Goal: Find specific page/section: Find specific page/section

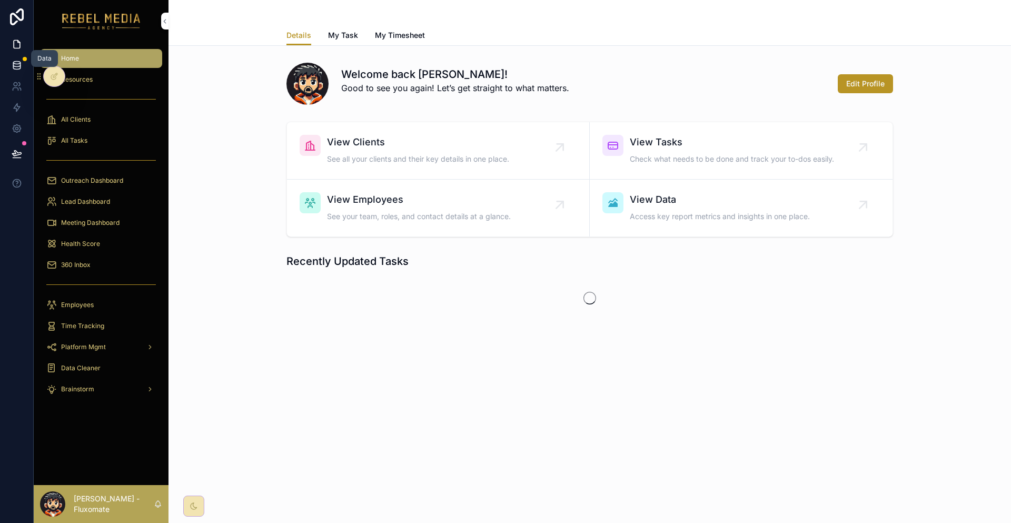
drag, startPoint x: 0, startPoint y: 0, endPoint x: 8, endPoint y: 60, distance: 60.0
click at [8, 60] on link at bounding box center [16, 65] width 33 height 21
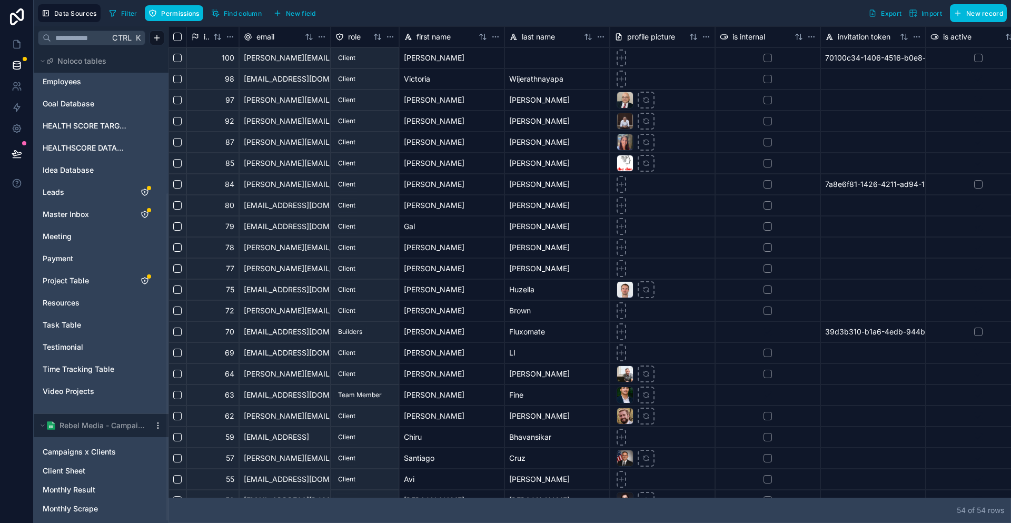
scroll to position [211, 0]
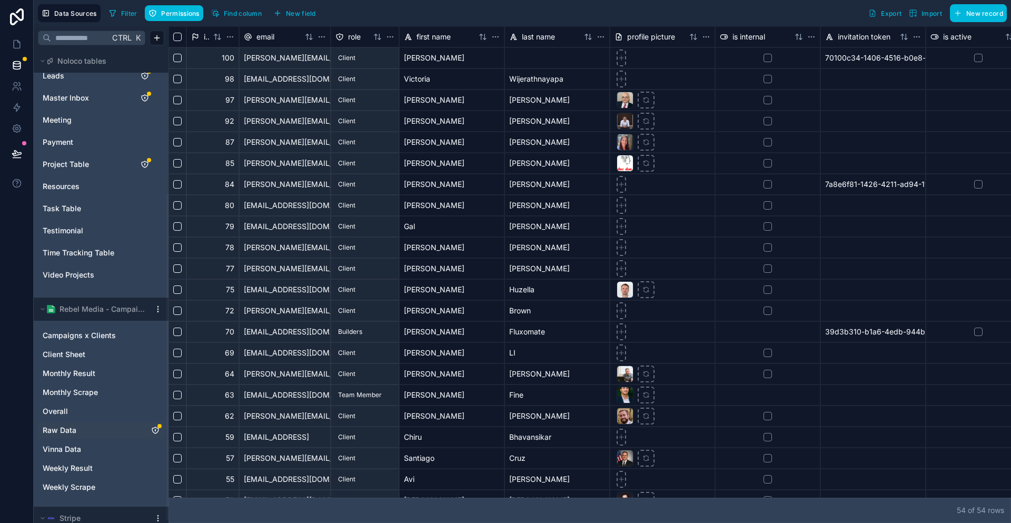
click at [69, 425] on link "Raw Data" at bounding box center [91, 430] width 96 height 11
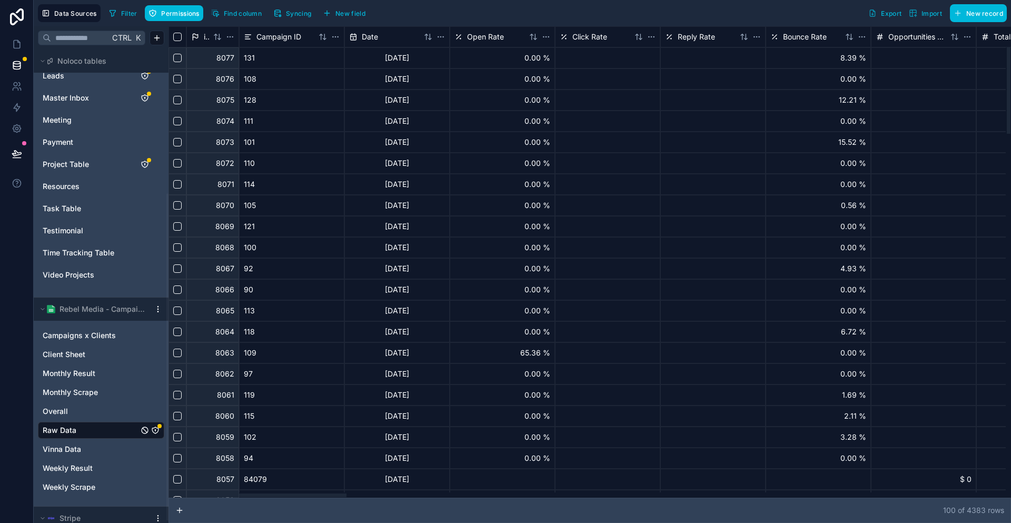
drag, startPoint x: 307, startPoint y: 499, endPoint x: 265, endPoint y: 507, distance: 41.8
click at [265, 497] on div at bounding box center [258, 496] width 178 height 4
click at [6, 118] on link at bounding box center [16, 128] width 33 height 21
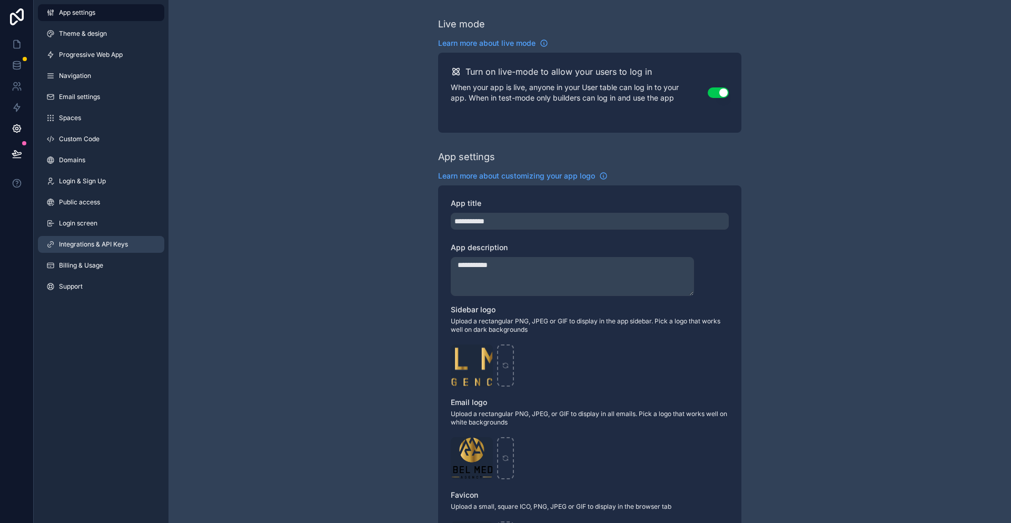
click at [115, 236] on link "Integrations & API Keys" at bounding box center [101, 244] width 126 height 17
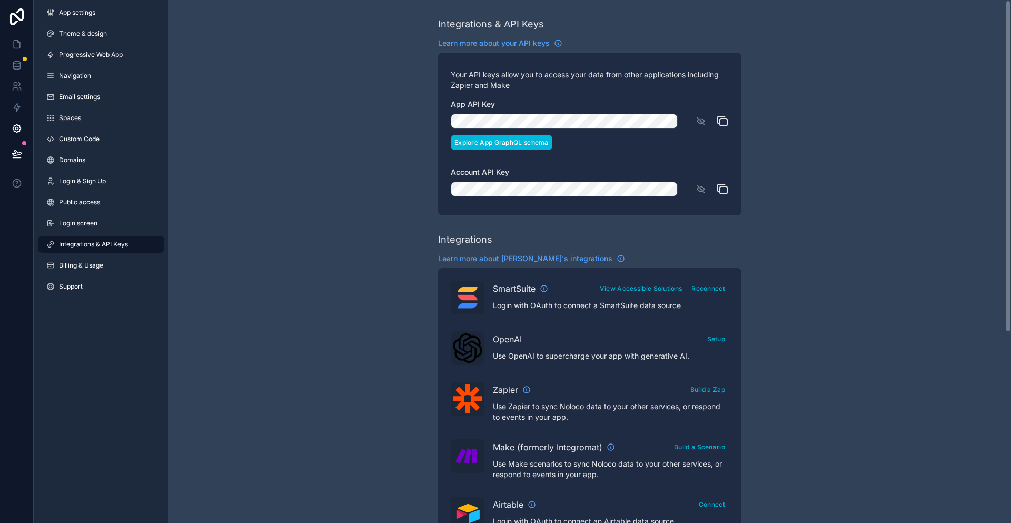
click at [513, 135] on button "Explore App GraphQL schema" at bounding box center [502, 142] width 102 height 15
click at [12, 60] on icon at bounding box center [17, 65] width 11 height 11
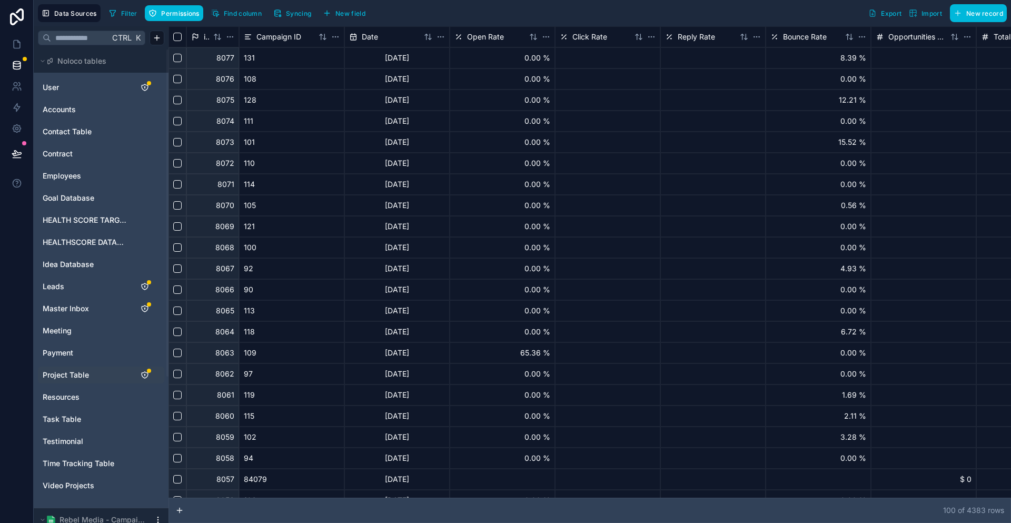
click at [63, 367] on div "Project Table" at bounding box center [101, 375] width 126 height 17
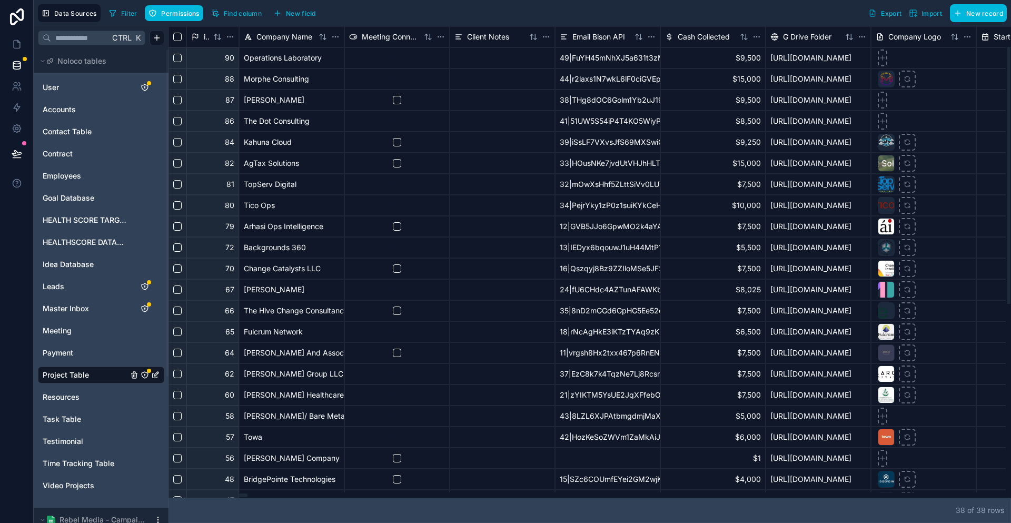
click at [644, 498] on div at bounding box center [588, 495] width 838 height 5
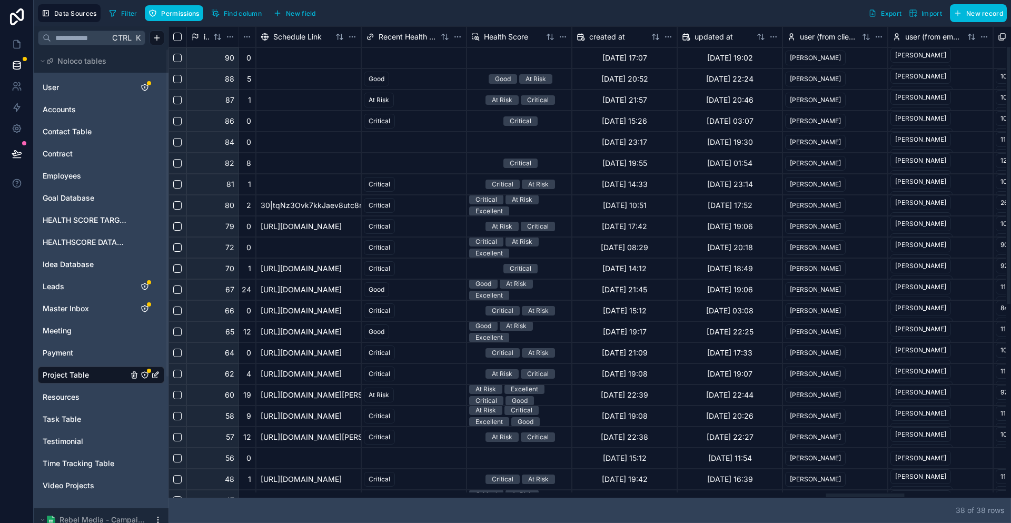
scroll to position [0, 7223]
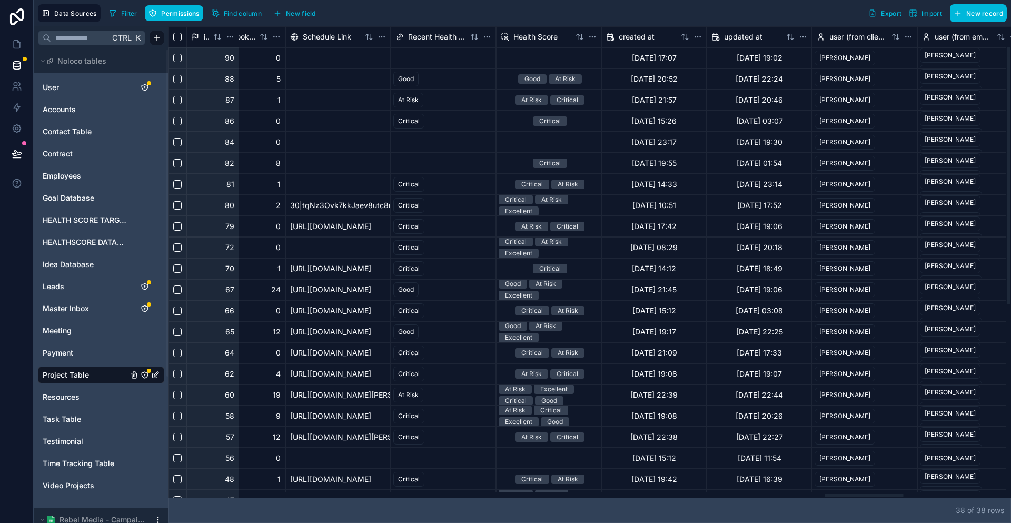
drag, startPoint x: 644, startPoint y: 499, endPoint x: 843, endPoint y: 475, distance: 200.6
click at [843, 494] on div at bounding box center [864, 496] width 78 height 4
click at [522, 35] on span "Health Score" at bounding box center [536, 37] width 44 height 11
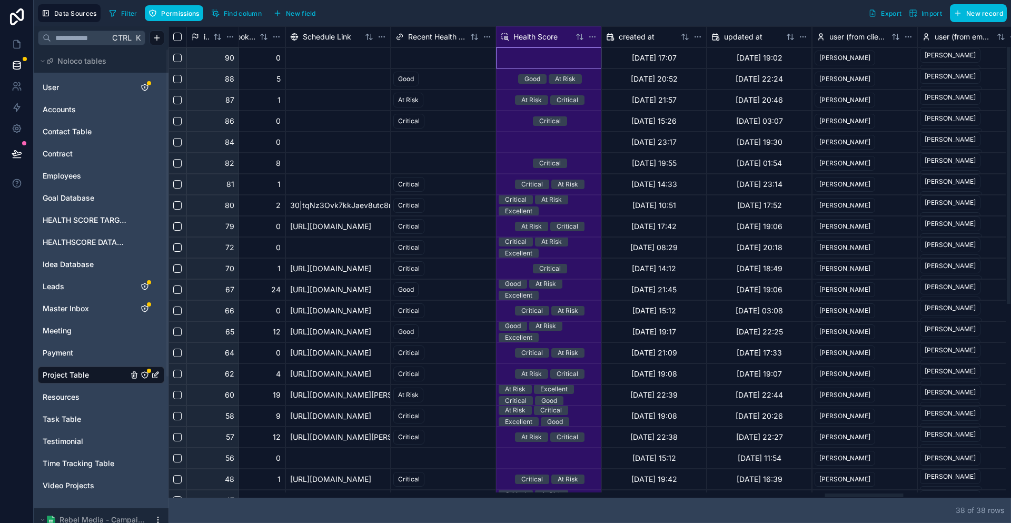
click at [534, 32] on div "Health Score" at bounding box center [536, 37] width 71 height 11
click at [16, 39] on icon at bounding box center [17, 44] width 11 height 11
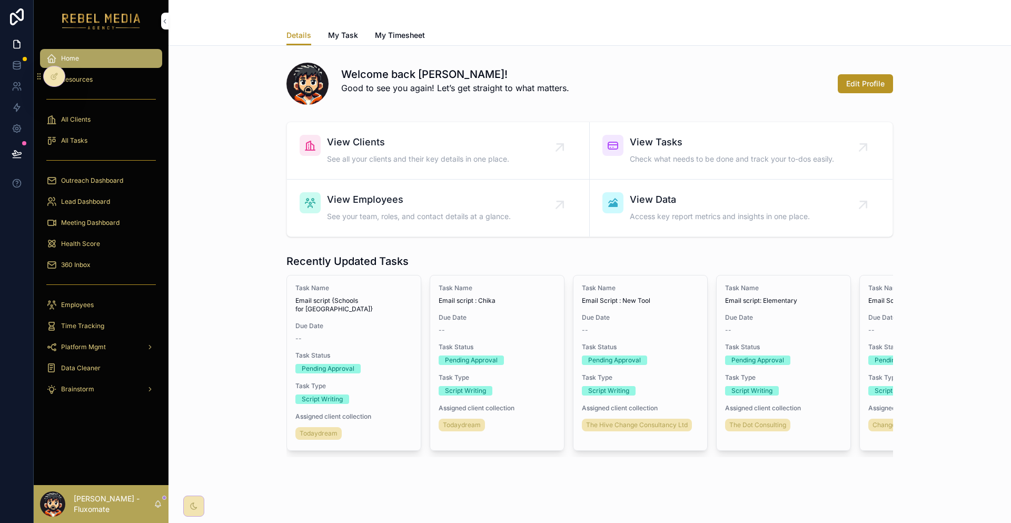
click at [91, 111] on div "All Clients" at bounding box center [101, 119] width 110 height 17
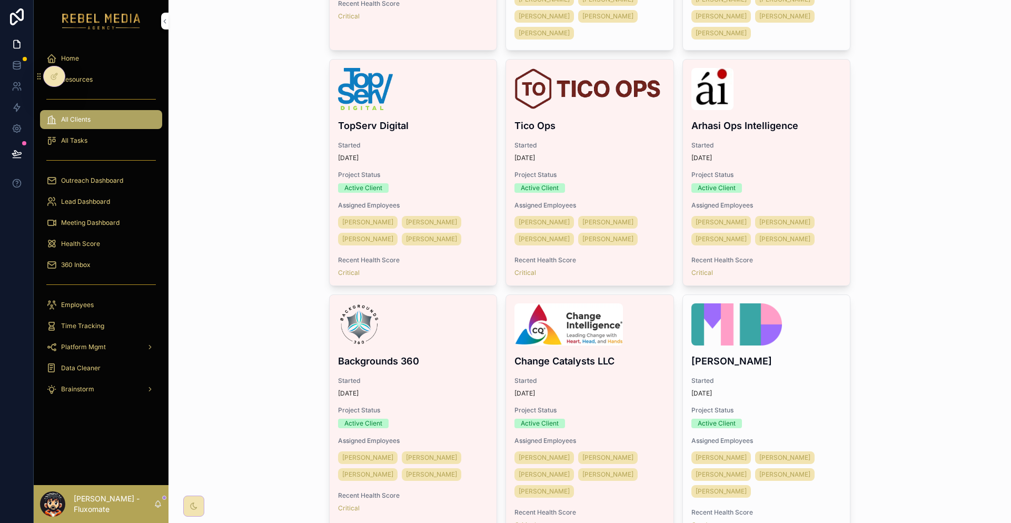
scroll to position [527, 0]
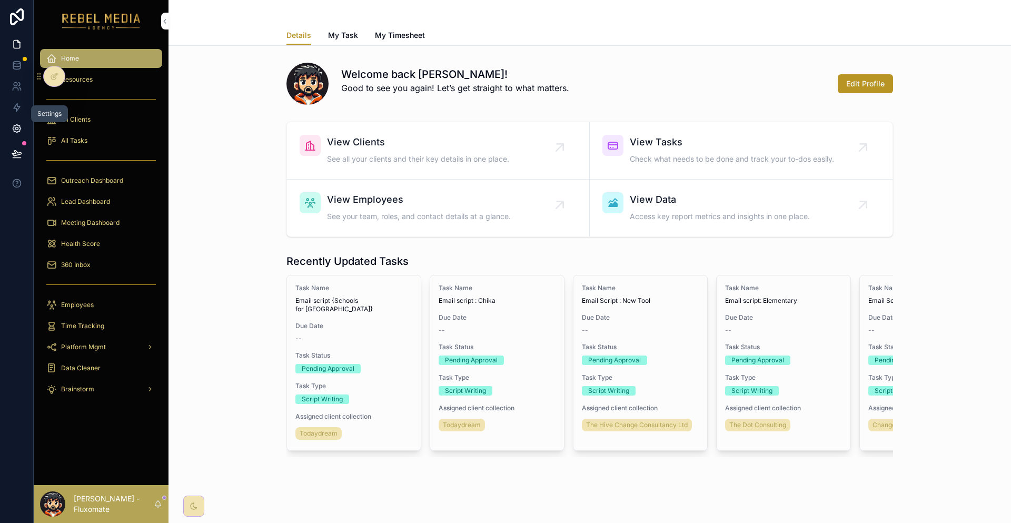
click at [15, 127] on icon at bounding box center [16, 128] width 3 height 3
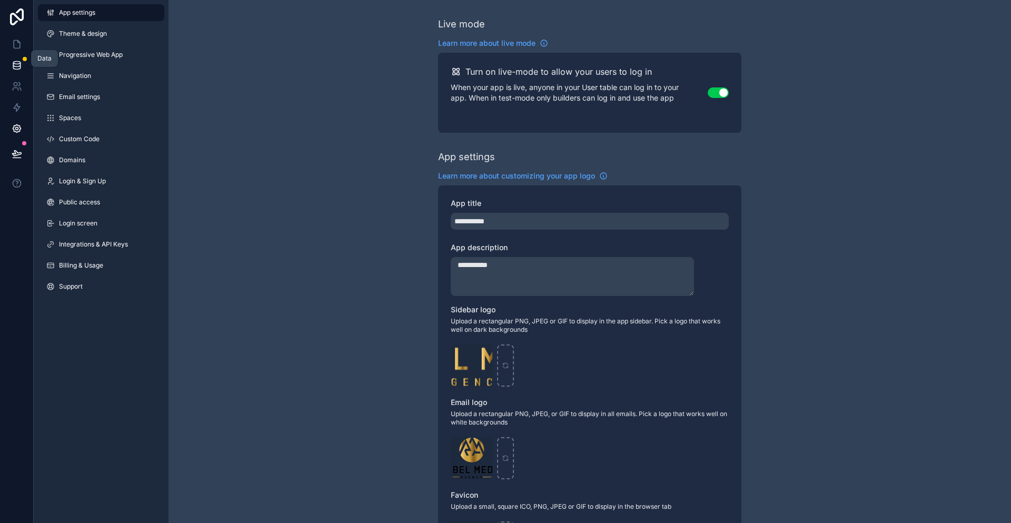
click at [25, 55] on link at bounding box center [16, 65] width 33 height 21
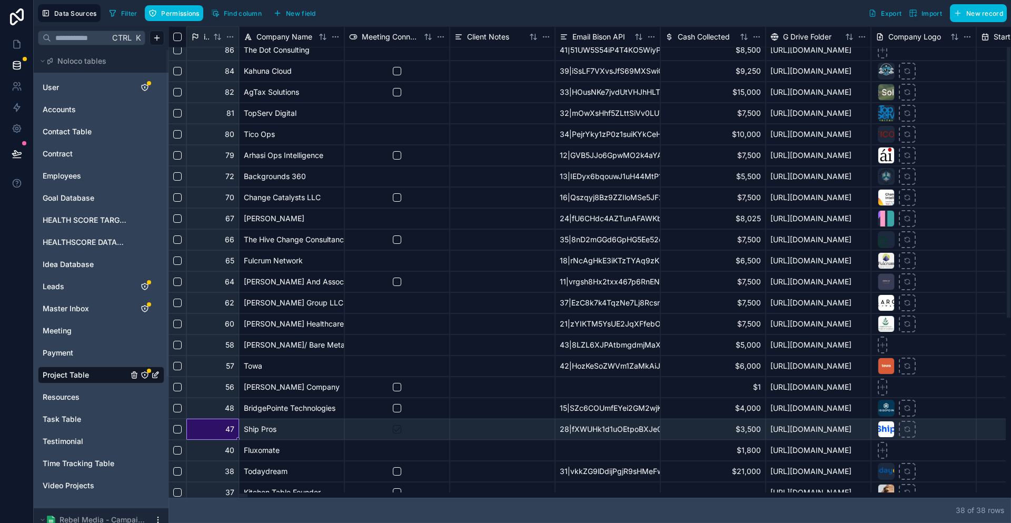
drag, startPoint x: 220, startPoint y: 497, endPoint x: 229, endPoint y: 497, distance: 9.0
click at [229, 497] on div "id Company Name Meeting Connection Client Notes Email Bison API Cash Collected …" at bounding box center [590, 261] width 843 height 471
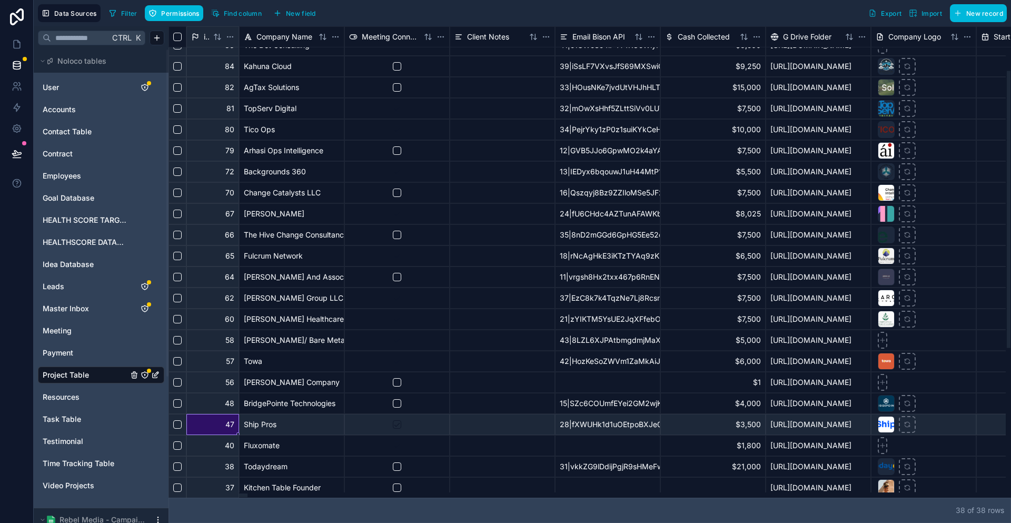
scroll to position [90, 0]
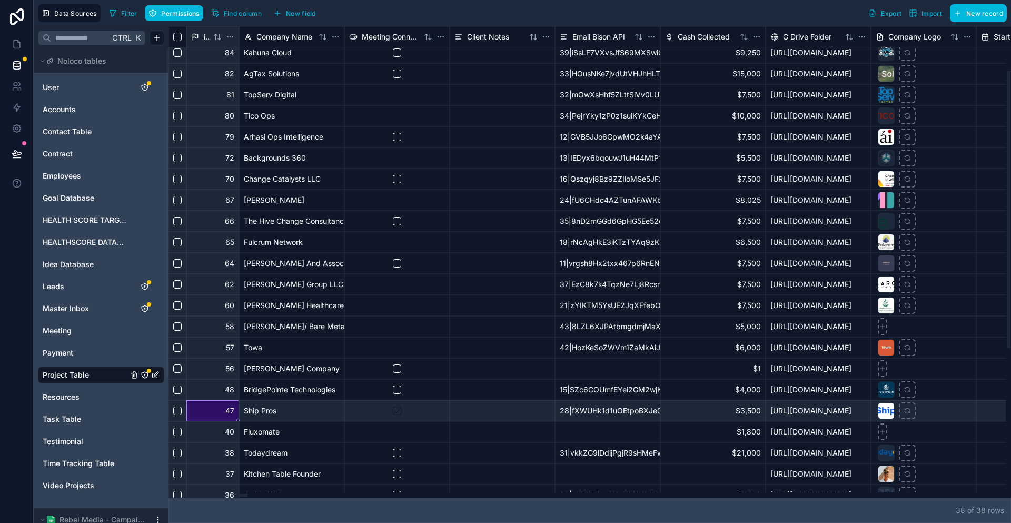
click at [242, 494] on div "Jeddy Wellness" at bounding box center [291, 495] width 105 height 21
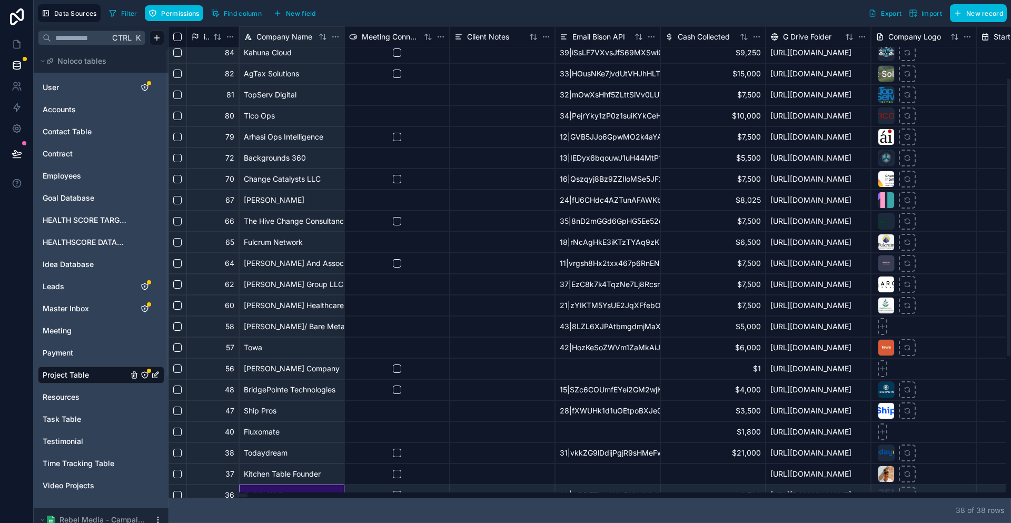
click at [238, 503] on div "38 of 38 row s" at bounding box center [590, 510] width 843 height 25
click at [238, 501] on div "38 of 38 row s" at bounding box center [590, 510] width 843 height 25
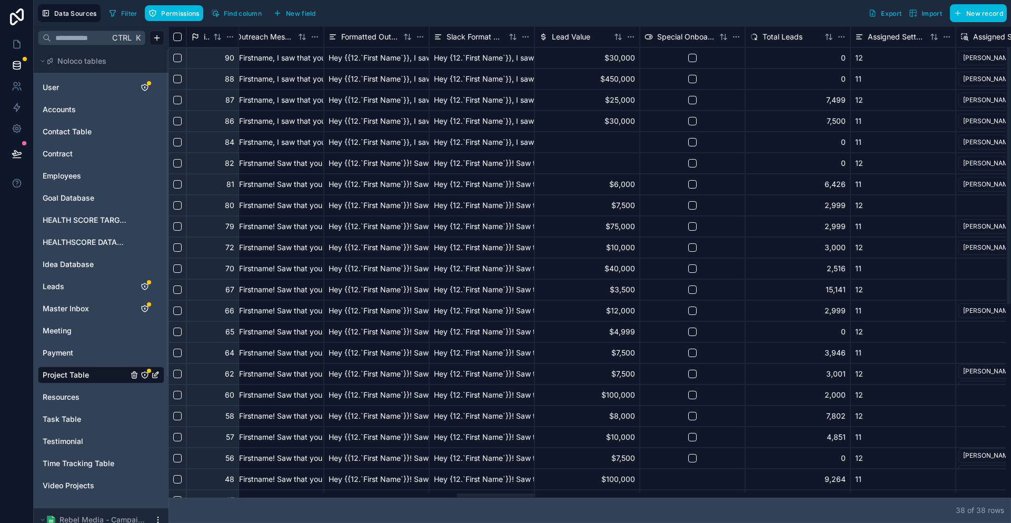
scroll to position [0, 3193]
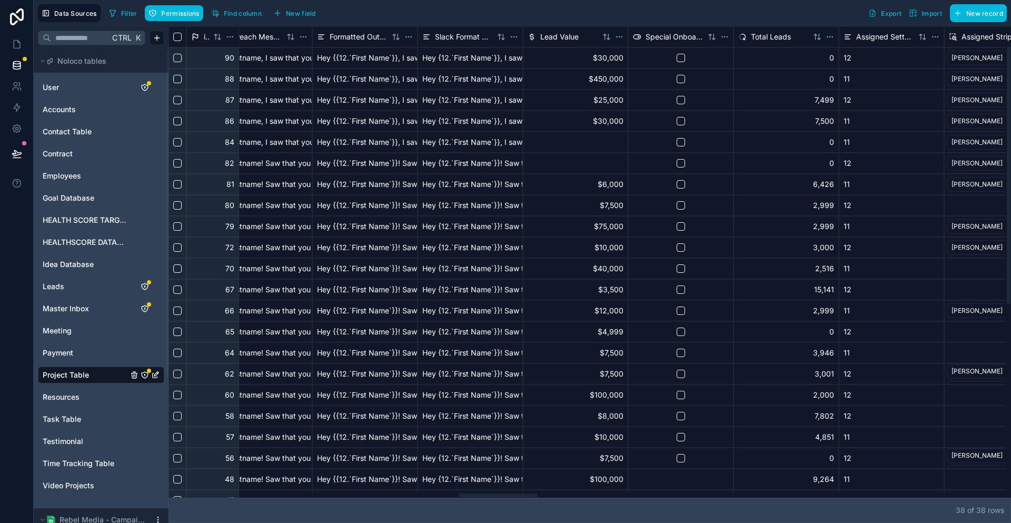
drag, startPoint x: 300, startPoint y: 497, endPoint x: 442, endPoint y: 470, distance: 145.4
click at [459, 494] on div at bounding box center [498, 496] width 78 height 4
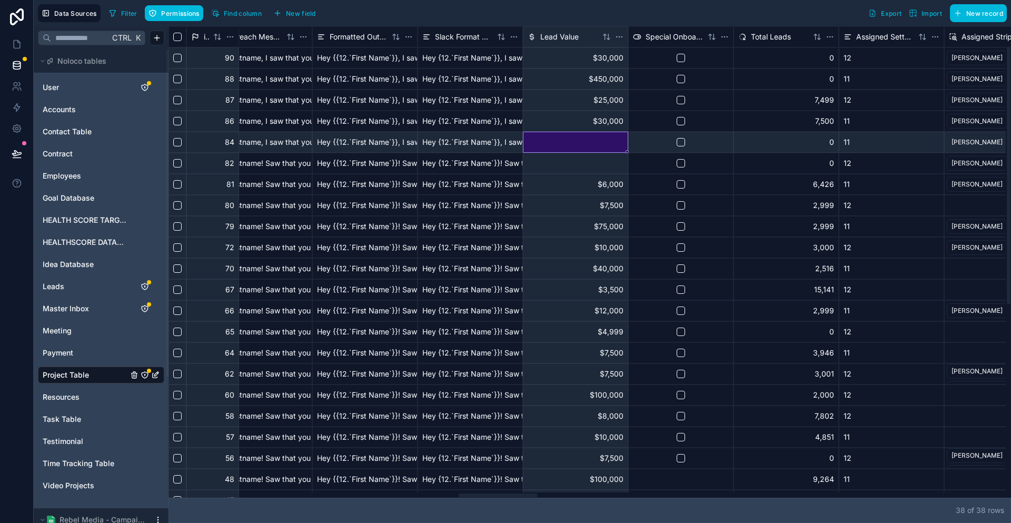
click at [588, 135] on div at bounding box center [575, 142] width 105 height 21
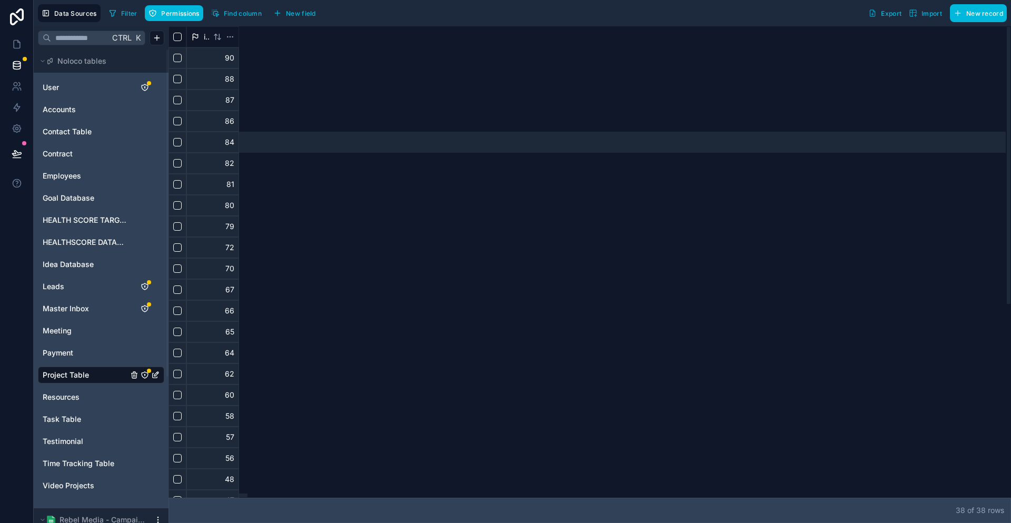
scroll to position [0, 0]
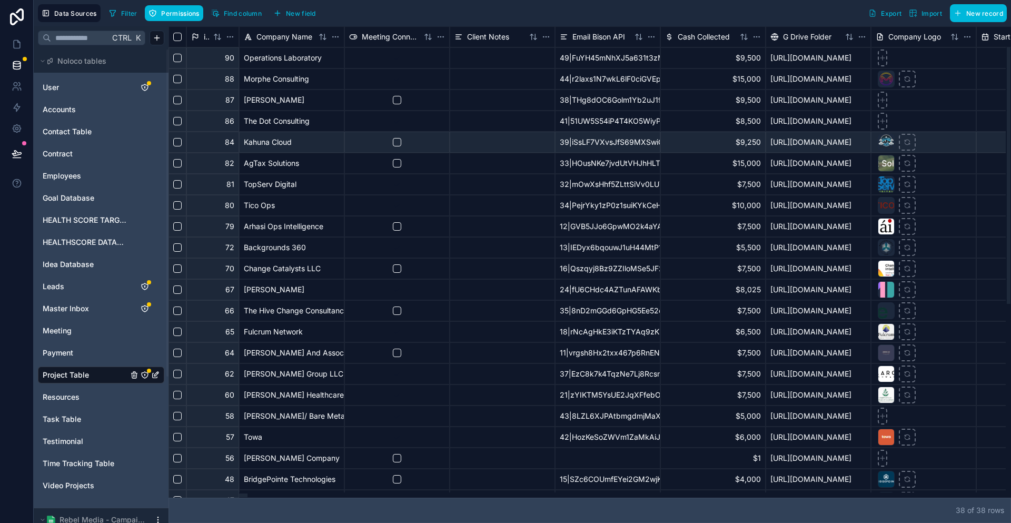
drag, startPoint x: 501, startPoint y: 498, endPoint x: 96, endPoint y: 468, distance: 406.2
click at [169, 494] on div at bounding box center [208, 496] width 78 height 4
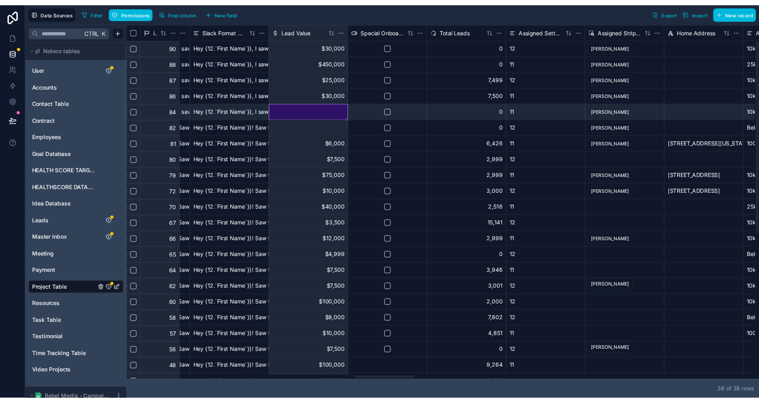
scroll to position [0, 3248]
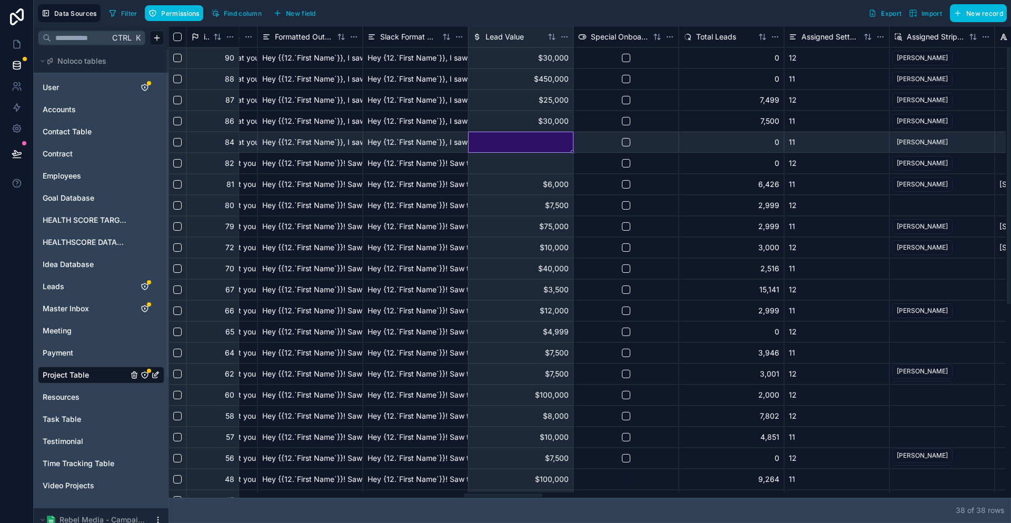
drag, startPoint x: 224, startPoint y: 498, endPoint x: 519, endPoint y: 502, distance: 295.0
click at [519, 497] on div at bounding box center [503, 496] width 78 height 4
click at [535, 132] on div at bounding box center [520, 142] width 105 height 21
type input "****"
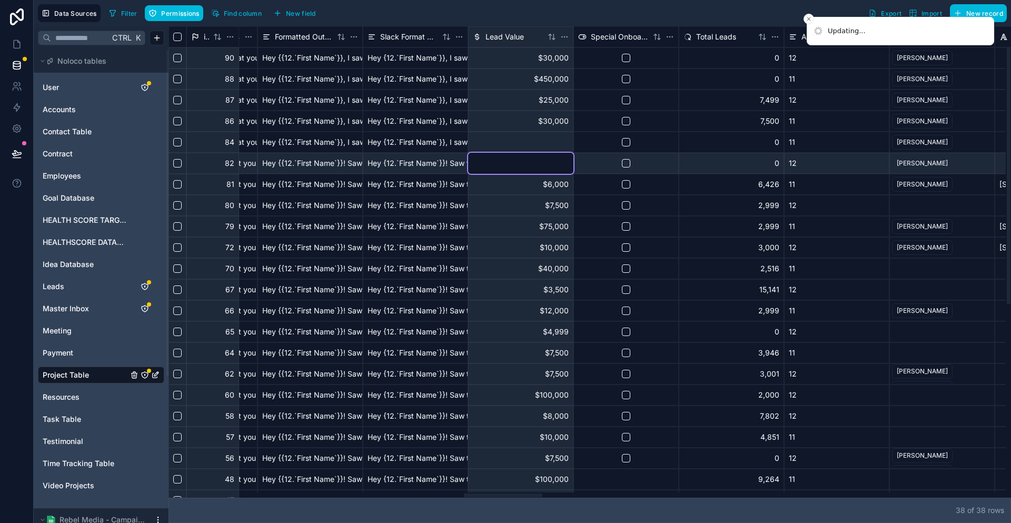
type input "****"
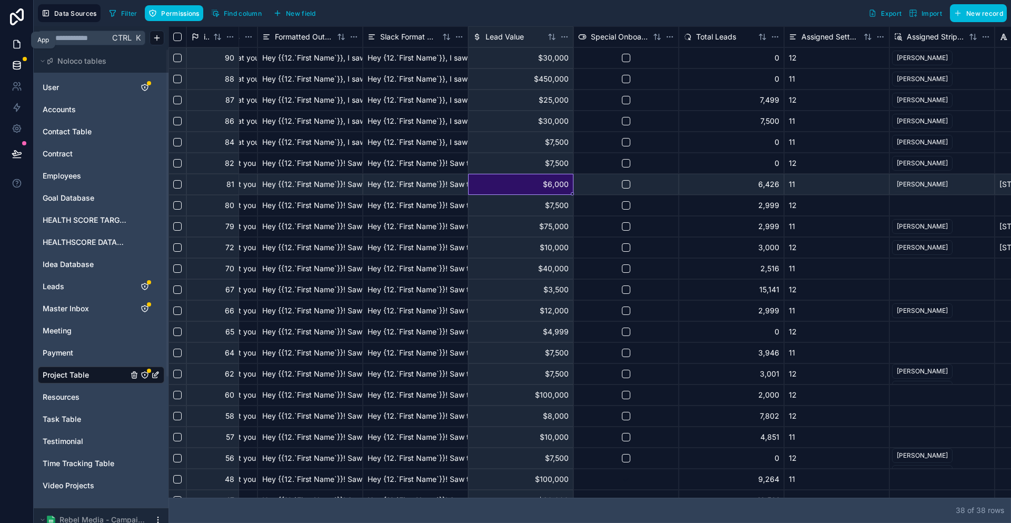
click at [12, 39] on icon at bounding box center [17, 44] width 11 height 11
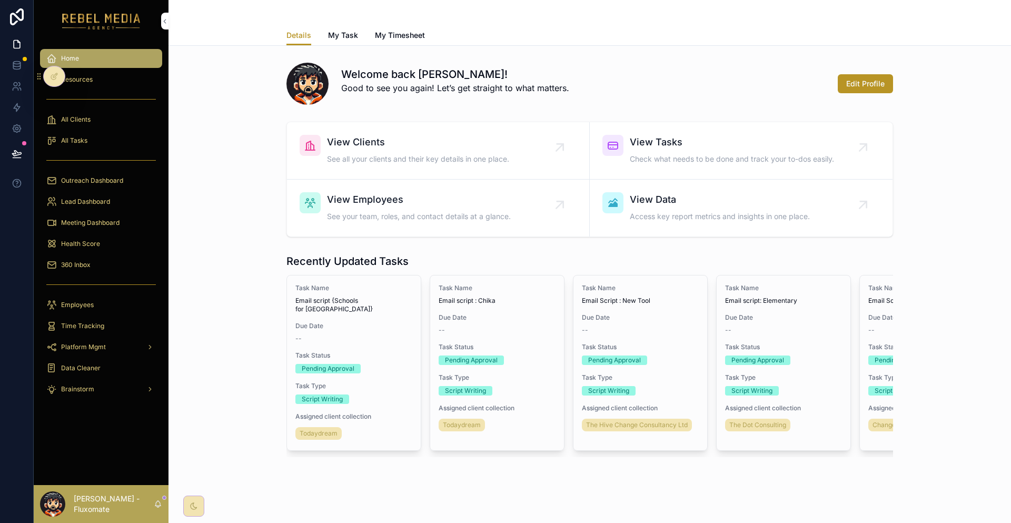
click at [88, 191] on div "Lead Dashboard" at bounding box center [101, 201] width 135 height 21
click at [91, 193] on div "Lead Dashboard" at bounding box center [101, 201] width 110 height 17
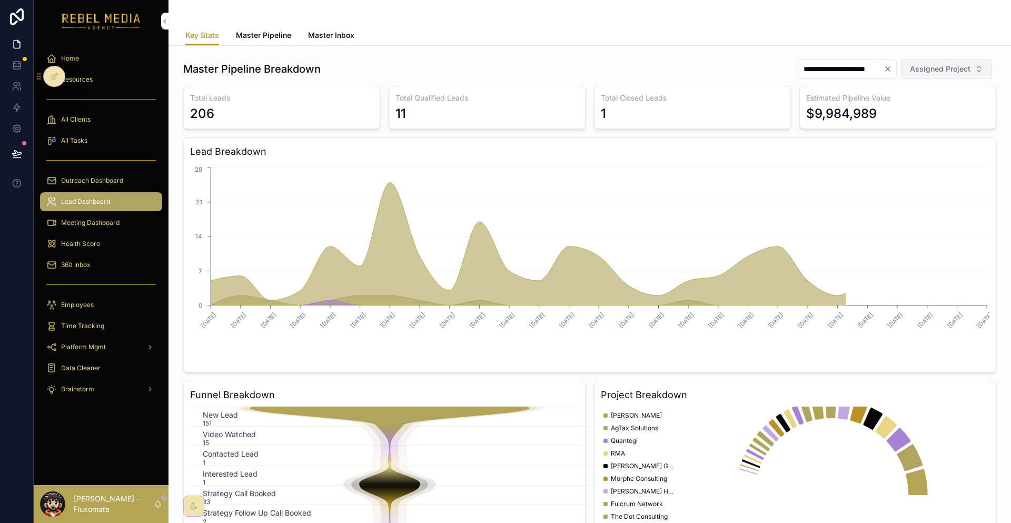
click at [929, 64] on span "Assigned Project" at bounding box center [940, 69] width 61 height 11
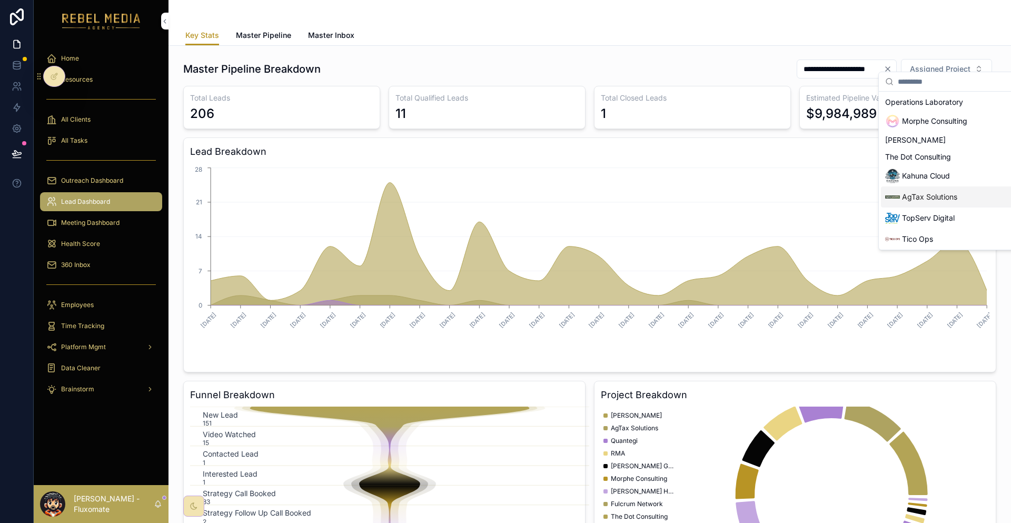
click at [934, 192] on span "AgTax Solutions" at bounding box center [929, 197] width 55 height 11
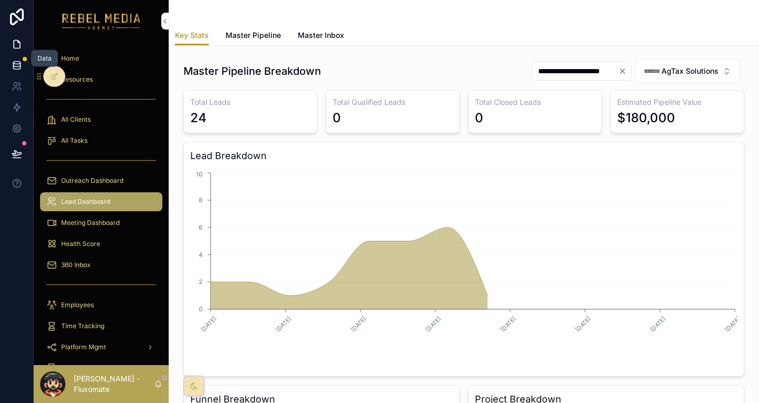
click at [12, 62] on icon at bounding box center [17, 65] width 11 height 11
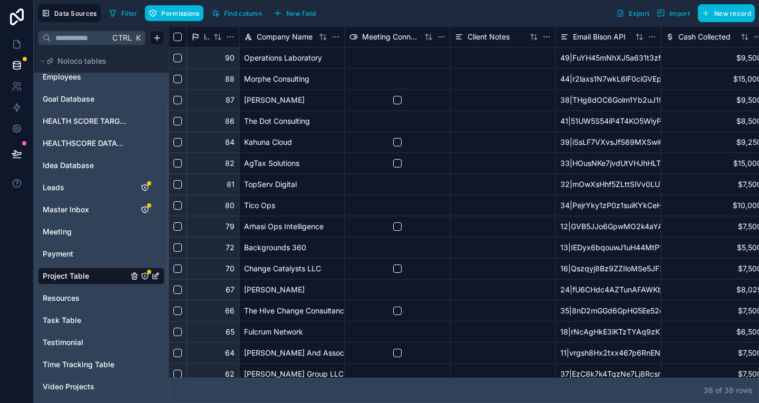
scroll to position [105, 0]
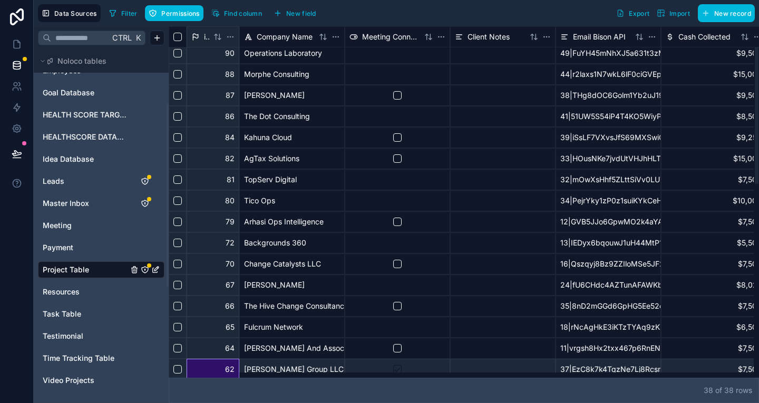
click at [214, 381] on div "38 of 38 row s" at bounding box center [464, 390] width 590 height 25
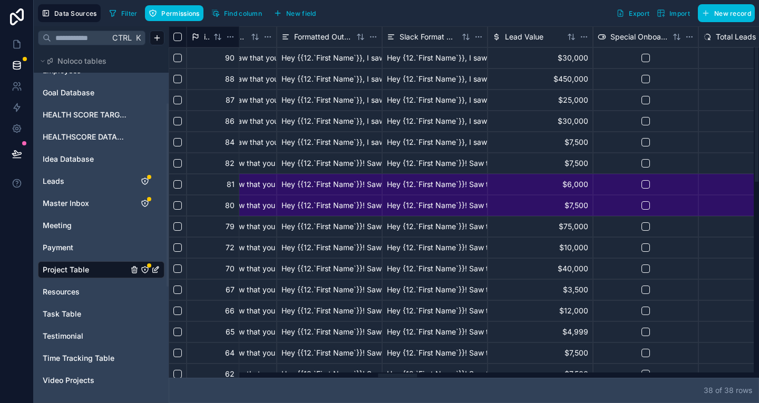
scroll to position [0, 3258]
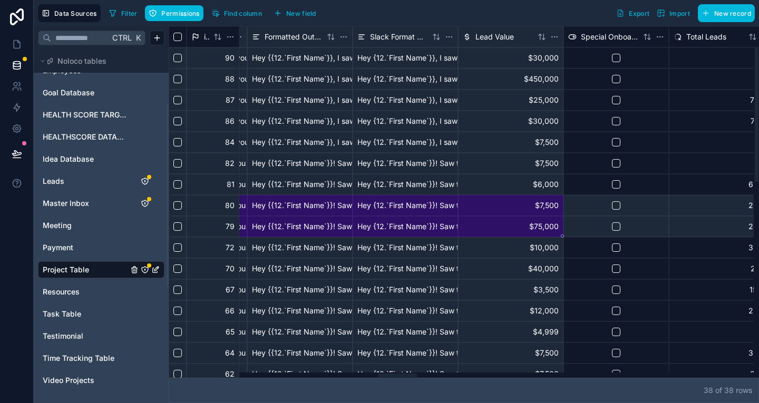
drag, startPoint x: 529, startPoint y: 198, endPoint x: 478, endPoint y: 212, distance: 53.5
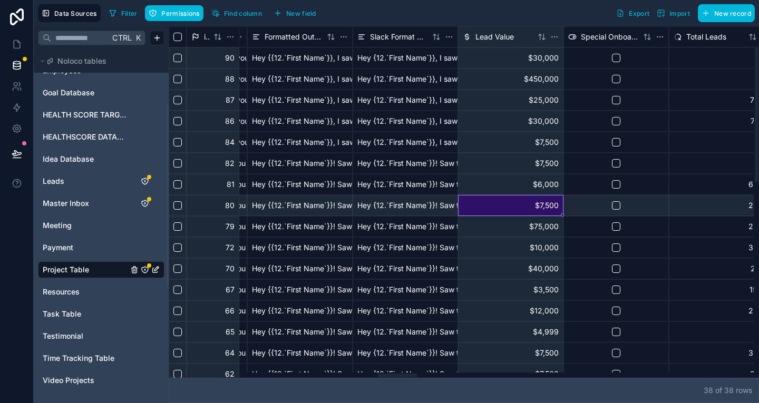
click at [462, 195] on div "$7,500" at bounding box center [510, 205] width 105 height 21
click at [17, 39] on icon at bounding box center [17, 44] width 11 height 11
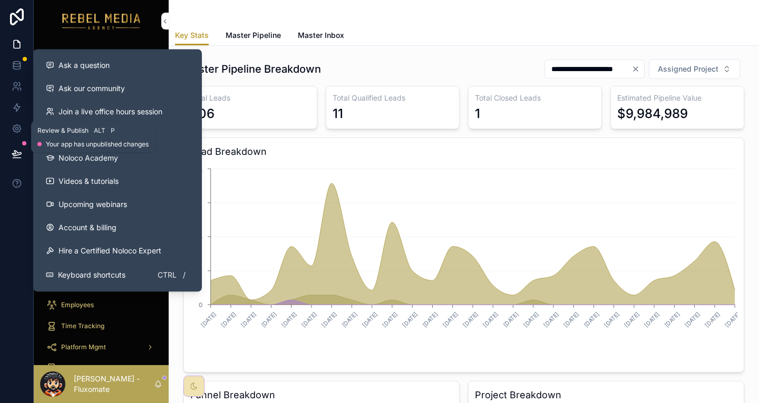
click at [12, 149] on icon at bounding box center [17, 154] width 11 height 11
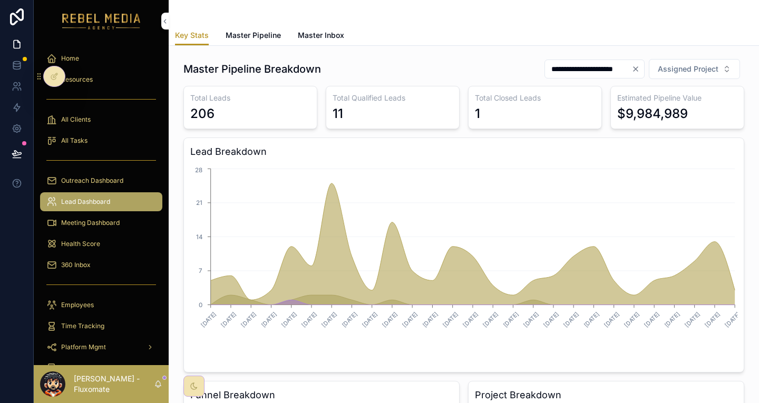
click at [18, 215] on div at bounding box center [17, 201] width 34 height 403
